Goal: Task Accomplishment & Management: Manage account settings

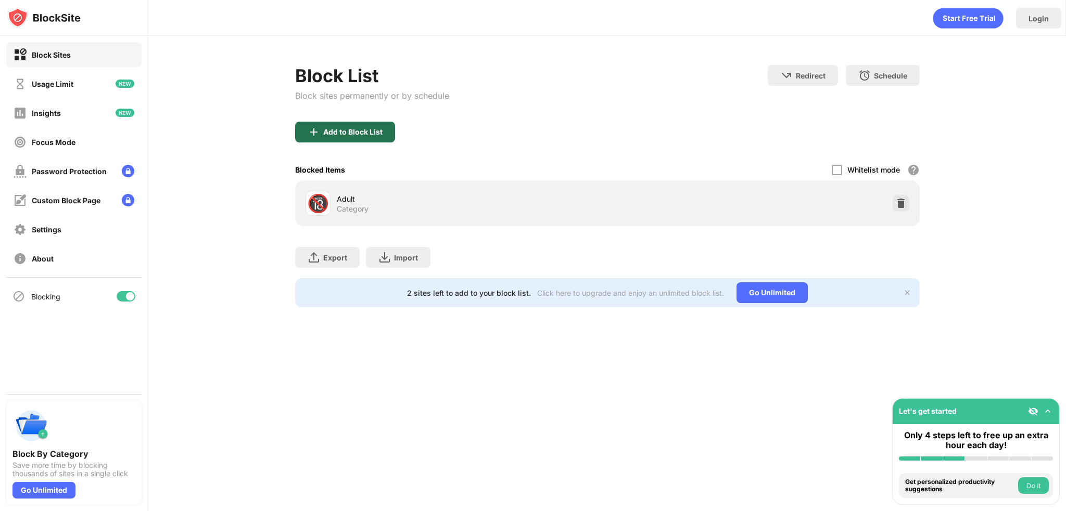
click at [335, 123] on div "Add to Block List" at bounding box center [345, 132] width 100 height 21
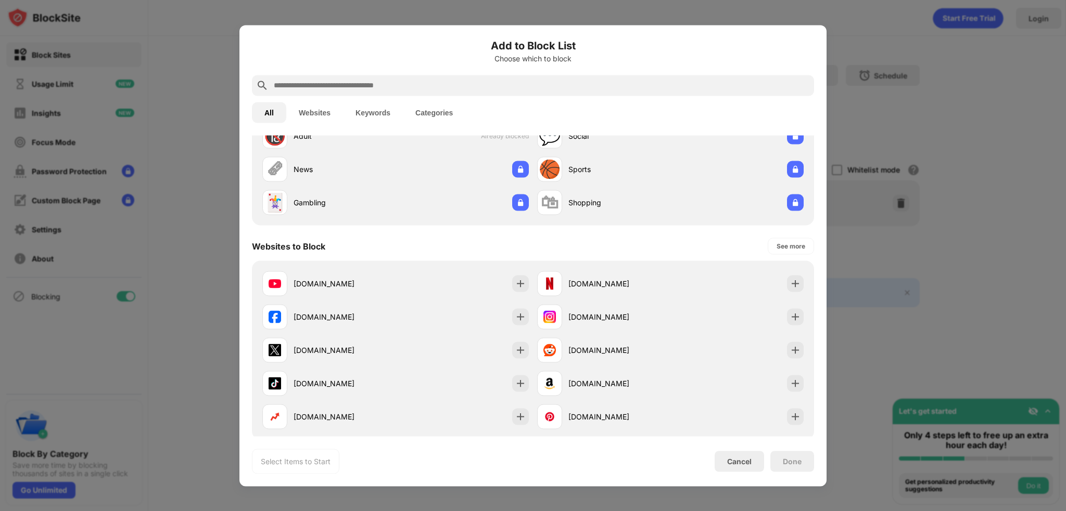
scroll to position [52, 0]
click at [306, 109] on button "Websites" at bounding box center [314, 112] width 57 height 21
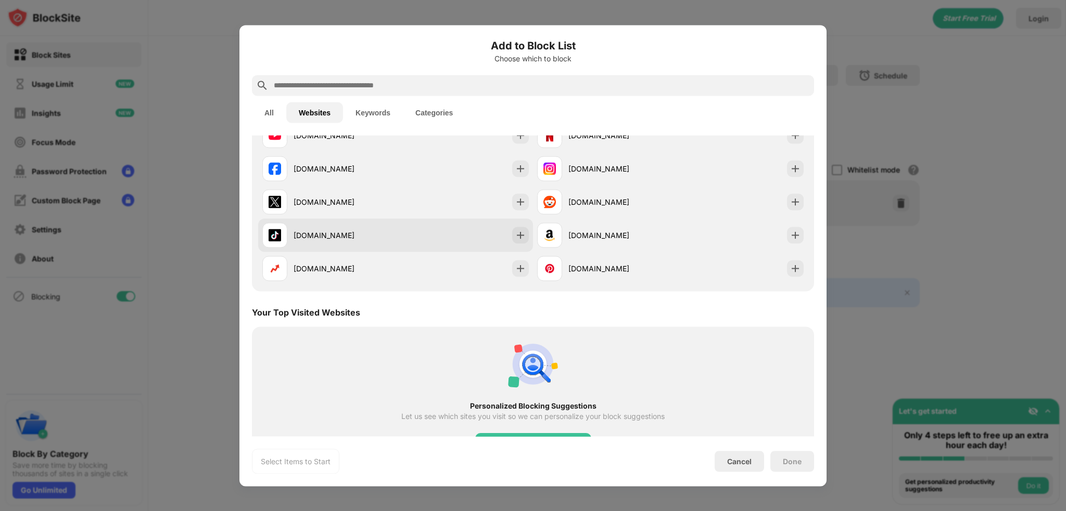
scroll to position [0, 0]
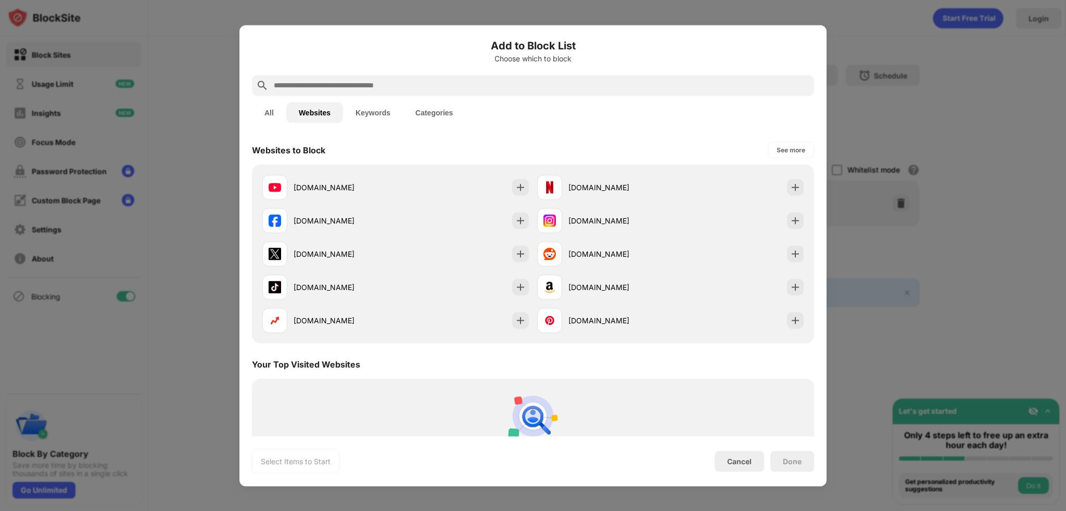
click at [342, 81] on input "text" at bounding box center [541, 85] width 537 height 12
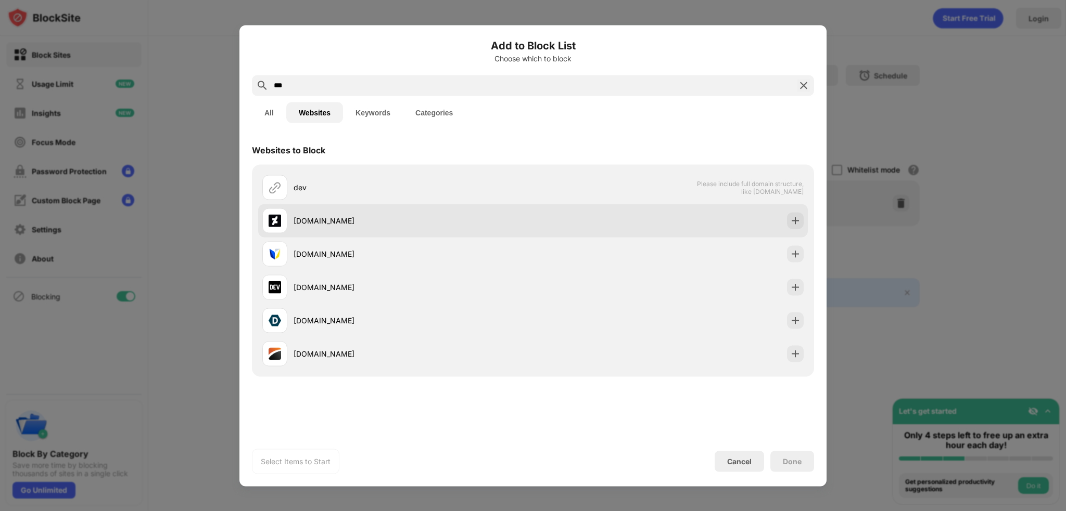
type input "***"
click at [342, 219] on div "[DOMAIN_NAME]" at bounding box center [412, 220] width 239 height 11
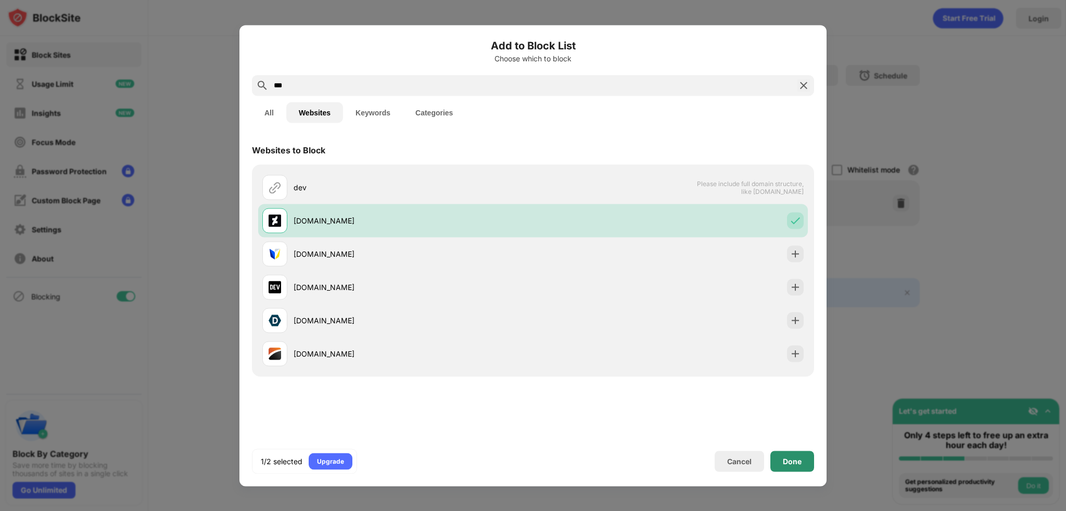
click at [799, 460] on div "Done" at bounding box center [792, 461] width 19 height 8
